Goal: Task Accomplishment & Management: Manage account settings

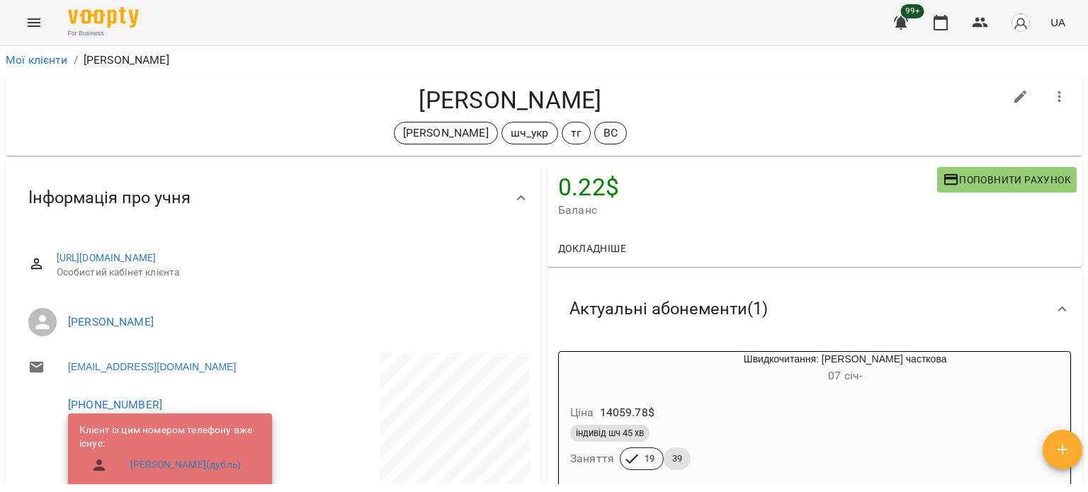
click at [48, 50] on div "Мої клієнти / [PERSON_NAME]" at bounding box center [544, 60] width 1082 height 23
click at [56, 63] on link "Мої клієнти" at bounding box center [37, 59] width 62 height 13
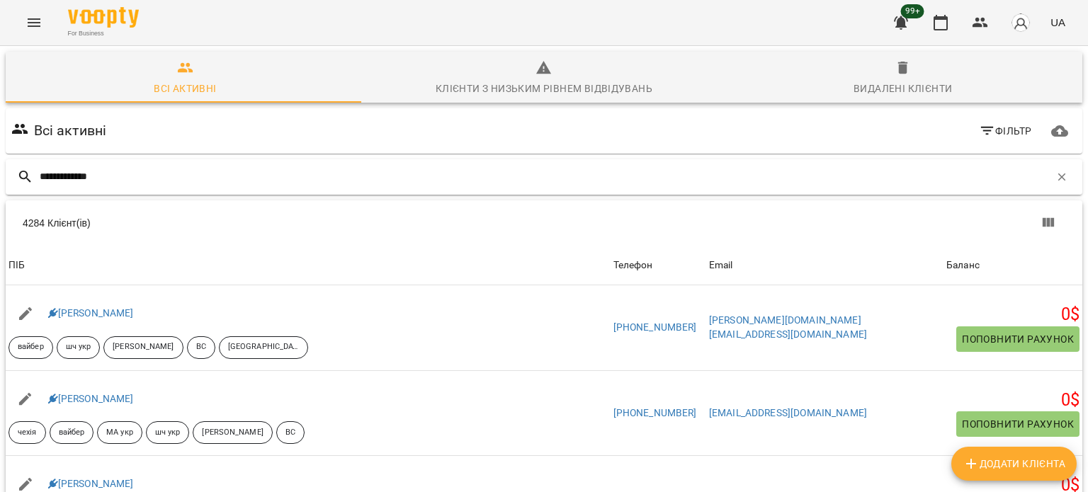
type input "**********"
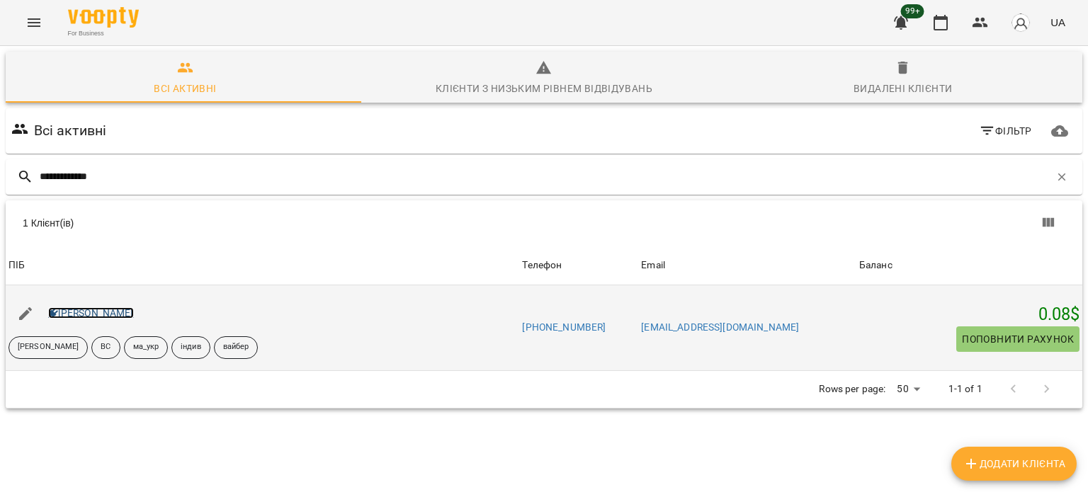
click at [82, 312] on link "[PERSON_NAME]" at bounding box center [91, 312] width 86 height 11
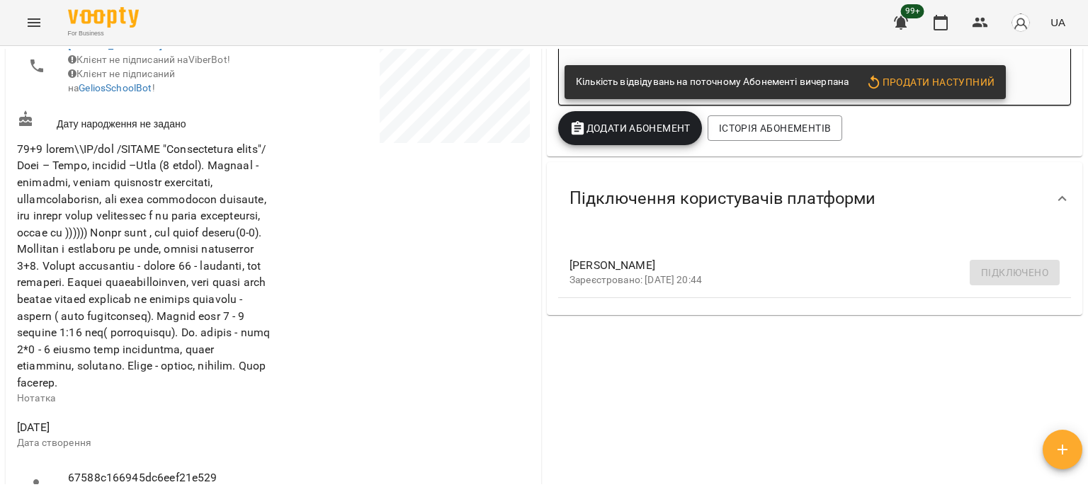
scroll to position [142, 0]
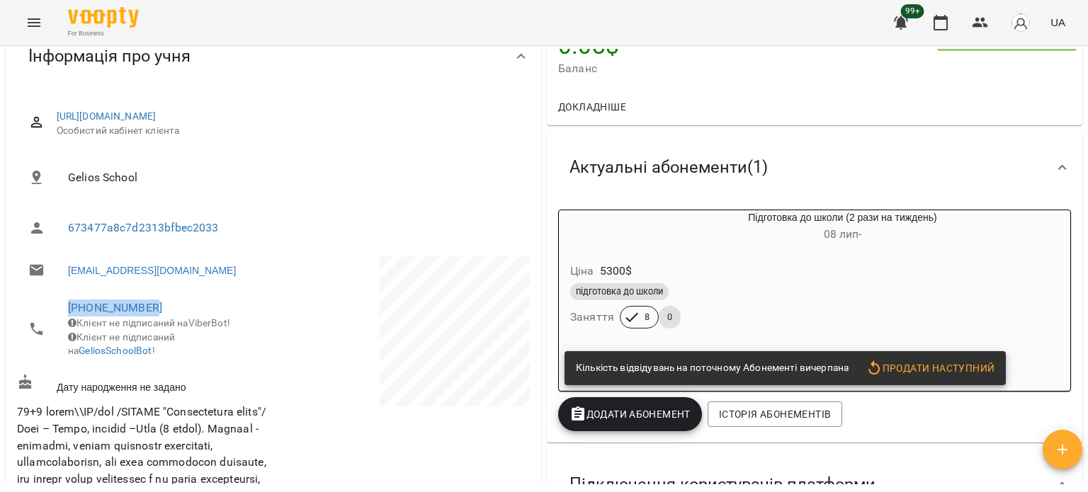
drag, startPoint x: 164, startPoint y: 306, endPoint x: 16, endPoint y: 300, distance: 148.1
click at [16, 300] on div "[PHONE_NUMBER] Клієнт не підписаний на ViberBot! Клієнт не підписаний на Gelios…" at bounding box center [143, 329] width 259 height 84
copy link "[PHONE_NUMBER]"
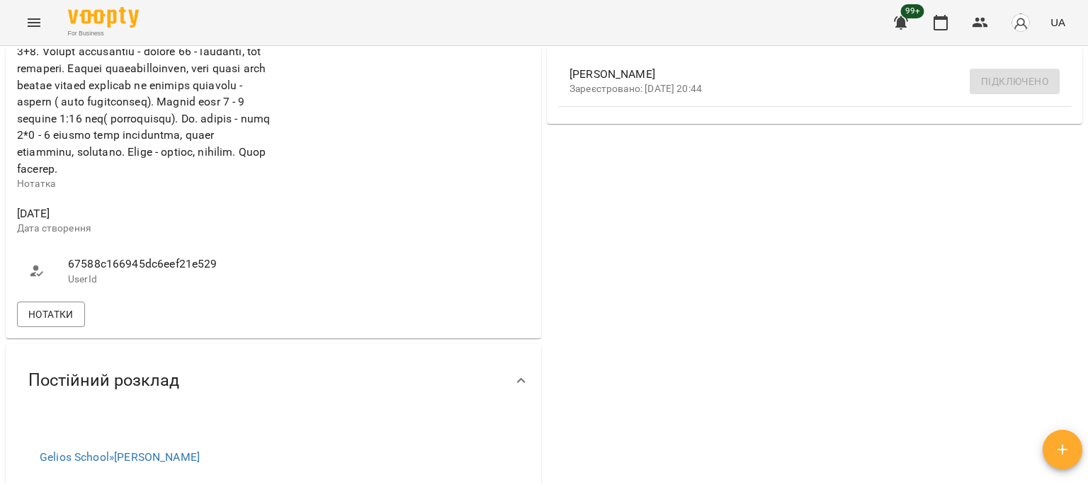
scroll to position [779, 0]
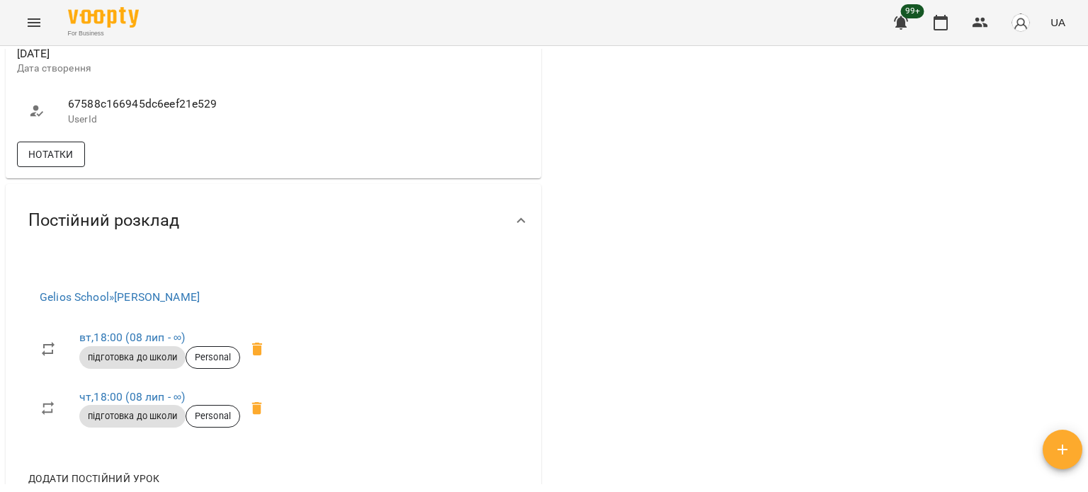
click at [51, 163] on span "Нотатки" at bounding box center [50, 154] width 45 height 17
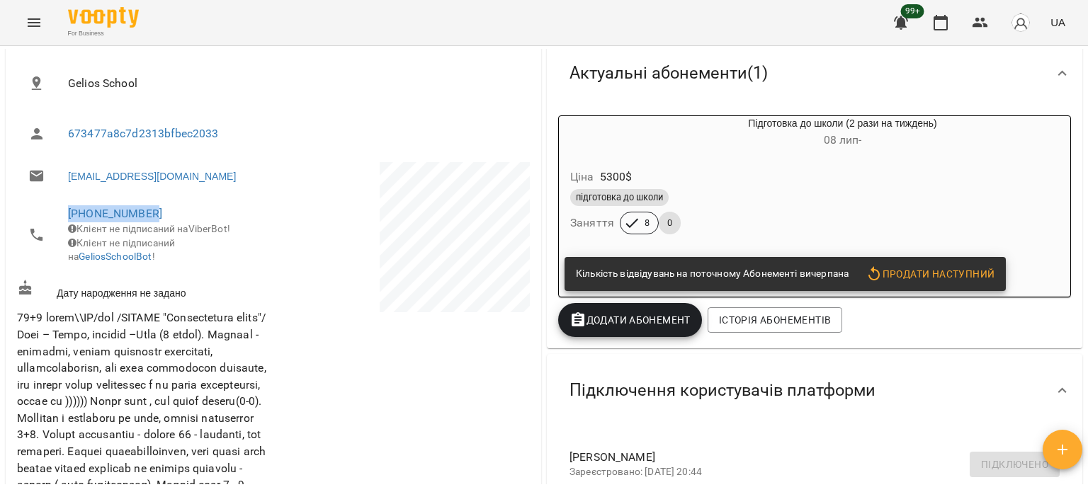
scroll to position [212, 0]
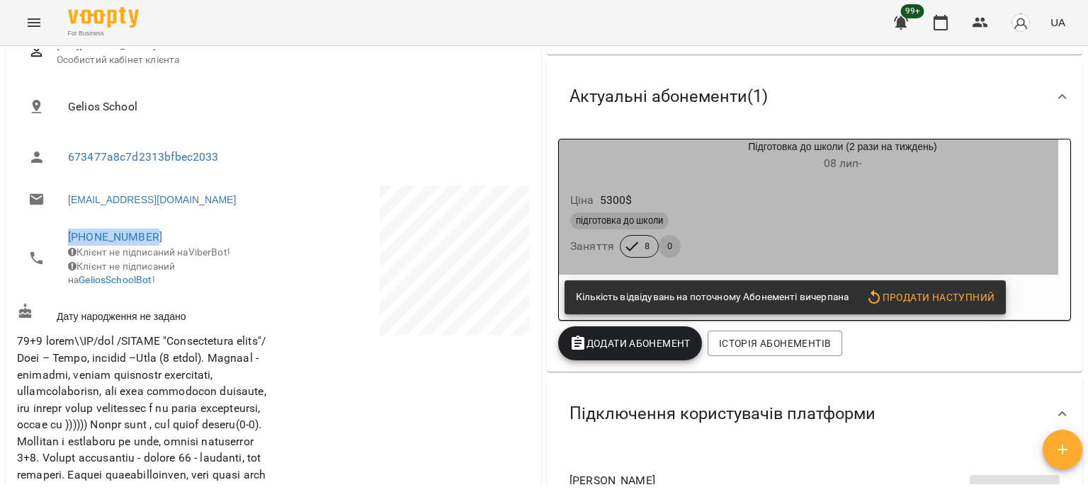
click at [777, 229] on div "підготовка до школи" at bounding box center [808, 220] width 477 height 17
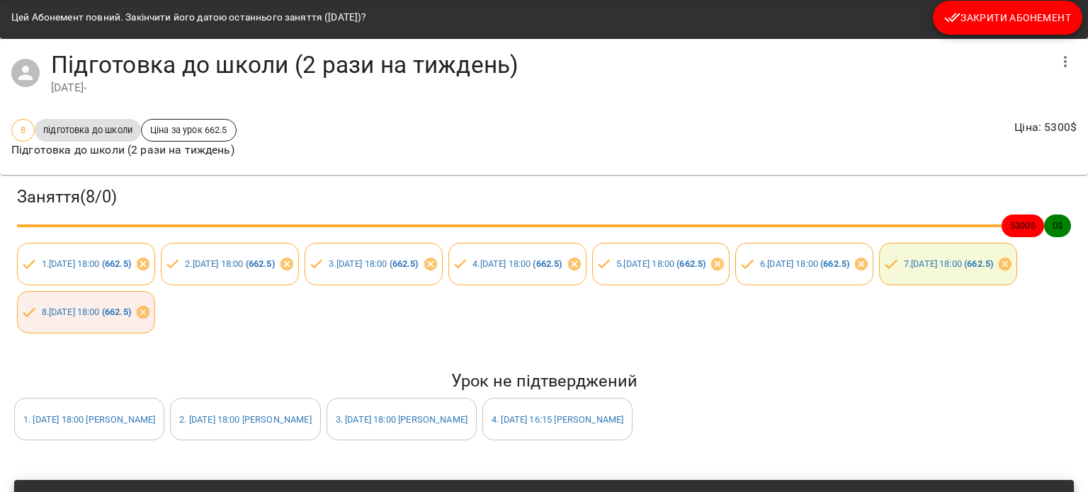
scroll to position [71, 0]
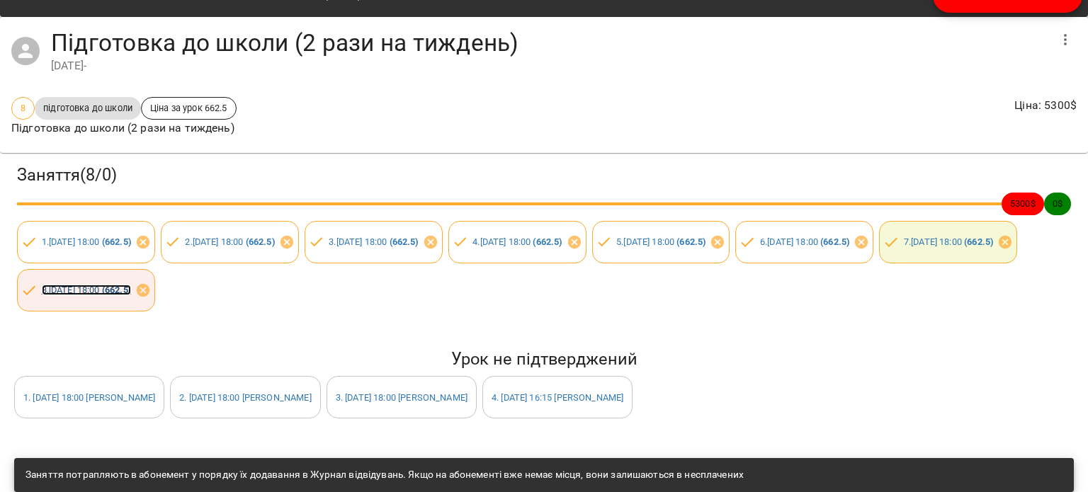
click at [131, 291] on link "8 . [DATE] 18:00 ( 662.5 )" at bounding box center [86, 290] width 89 height 11
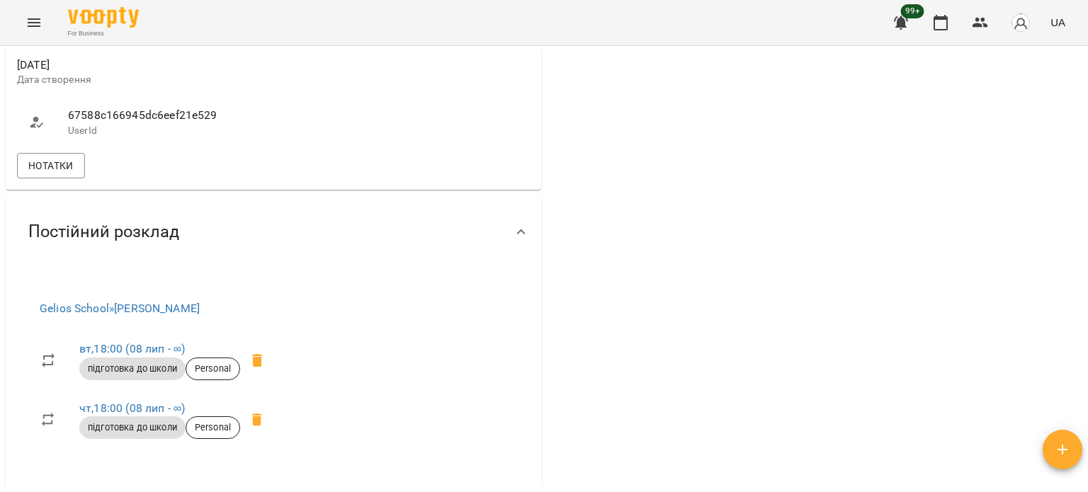
scroll to position [850, 0]
